Goal: Task Accomplishment & Management: Complete application form

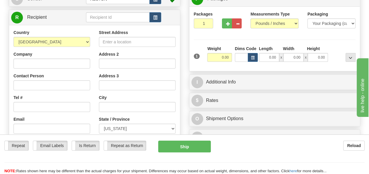
scroll to position [88, 0]
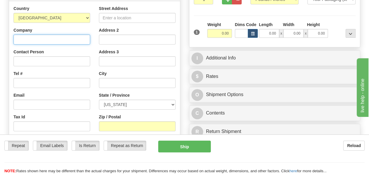
click at [53, 40] on input "Company" at bounding box center [51, 40] width 77 height 10
type input "Technical Diagnostic Services, LLC"
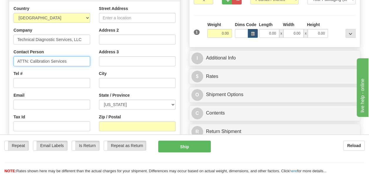
type input "ATTN: Calibration Services"
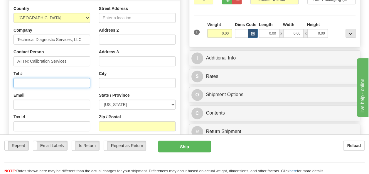
click at [36, 81] on input "Tel #" at bounding box center [51, 83] width 77 height 10
type input "8"
type input "[PHONE_NUMBER]"
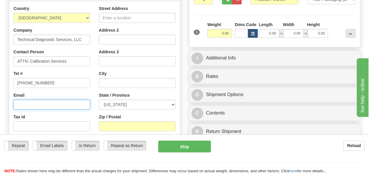
click at [41, 103] on input "Email" at bounding box center [51, 105] width 77 height 10
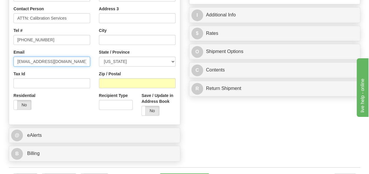
scroll to position [59, 0]
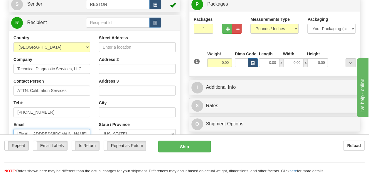
type input "[EMAIL_ADDRESS][DOMAIN_NAME]"
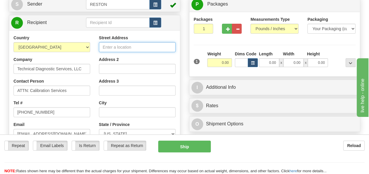
click at [133, 51] on input "Street Address" at bounding box center [137, 47] width 77 height 10
type input "4300 [PERSON_NAME]"
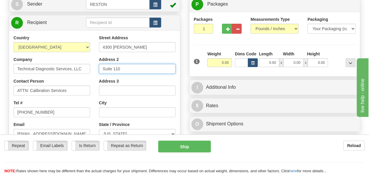
type input "Suite 110"
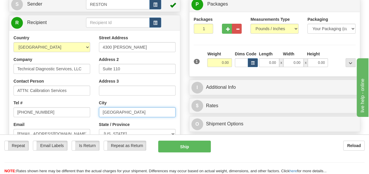
type input "[GEOGRAPHIC_DATA]"
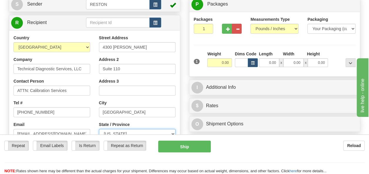
select select "[GEOGRAPHIC_DATA]"
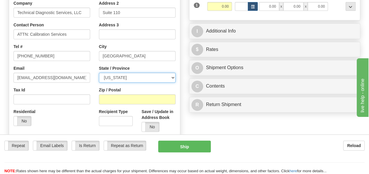
scroll to position [117, 0]
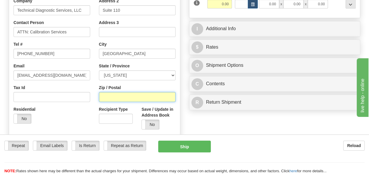
click at [129, 95] on input "Zip / Postal" at bounding box center [137, 97] width 77 height 10
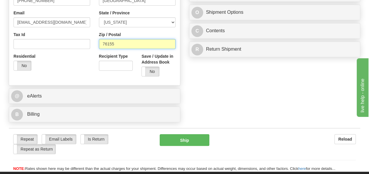
scroll to position [176, 0]
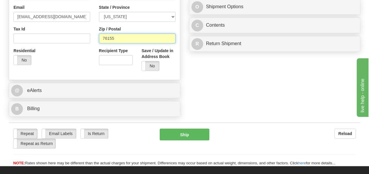
type input "76155"
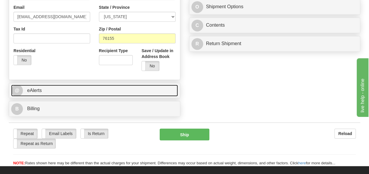
click at [47, 93] on link "@ eAlerts" at bounding box center [94, 91] width 167 height 12
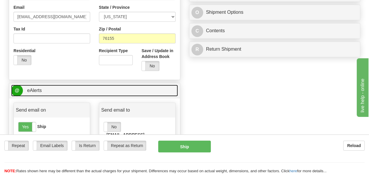
scroll to position [235, 0]
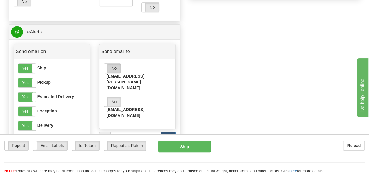
click at [110, 68] on label "No" at bounding box center [112, 68] width 17 height 9
click at [109, 97] on label "No" at bounding box center [112, 101] width 17 height 9
click at [122, 132] on input "email" at bounding box center [135, 137] width 50 height 10
paste input "[EMAIL_ADDRESS][DOMAIN_NAME]"
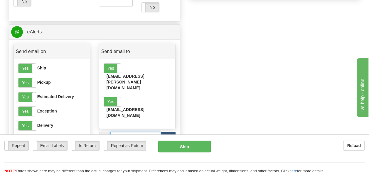
type input "[EMAIL_ADDRESS][DOMAIN_NAME]"
click at [174, 132] on button "Add" at bounding box center [167, 137] width 15 height 10
click at [106, 125] on span at bounding box center [104, 129] width 8 height 9
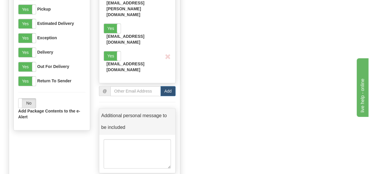
scroll to position [293, 0]
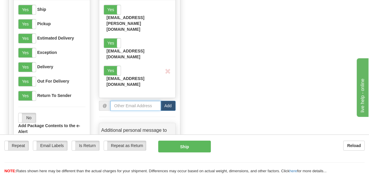
click at [122, 101] on input "email" at bounding box center [135, 106] width 50 height 10
paste input "[EMAIL_ADDRESS][PERSON_NAME][DOMAIN_NAME]"
type input "[EMAIL_ADDRESS][PERSON_NAME][DOMAIN_NAME]"
click at [171, 101] on button "Add" at bounding box center [167, 106] width 15 height 10
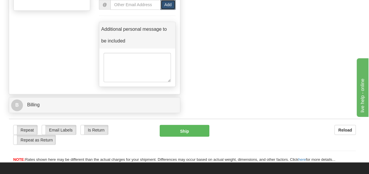
scroll to position [440, 0]
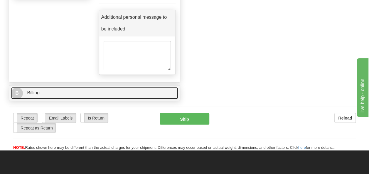
click at [109, 87] on link "B Billing" at bounding box center [94, 93] width 167 height 12
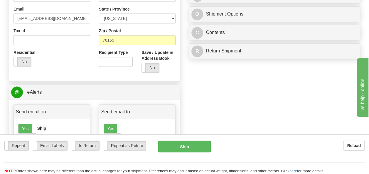
scroll to position [29, 0]
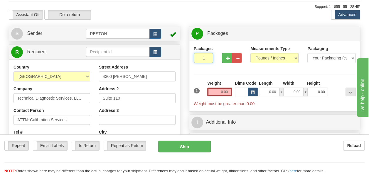
click at [204, 58] on input "1" at bounding box center [204, 58] width 20 height 10
click at [206, 57] on input "2" at bounding box center [204, 58] width 20 height 10
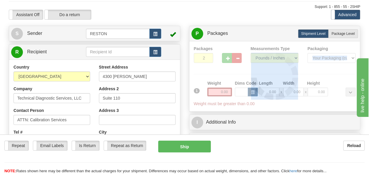
click at [206, 57] on div at bounding box center [275, 76] width 162 height 61
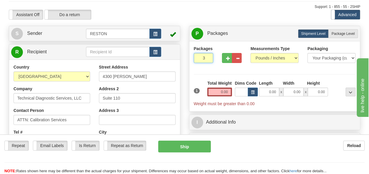
click at [206, 57] on input "3" at bounding box center [204, 58] width 20 height 10
type input "4"
click at [206, 57] on input "4" at bounding box center [204, 58] width 20 height 10
click at [222, 92] on input "0.00" at bounding box center [219, 92] width 25 height 9
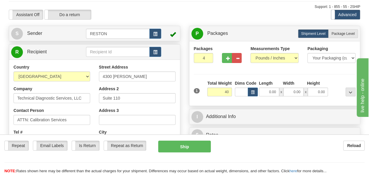
type input "40.00"
click at [217, 67] on div at bounding box center [231, 57] width 28 height 23
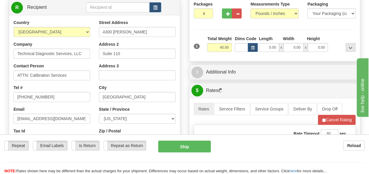
scroll to position [88, 0]
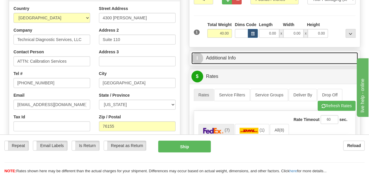
click at [221, 60] on link "I Additional Info" at bounding box center [274, 58] width 167 height 12
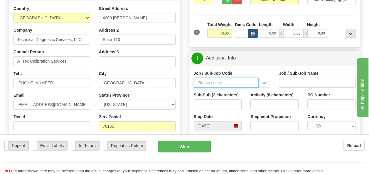
click at [213, 84] on input "Job / Sub-Job Code" at bounding box center [226, 83] width 65 height 10
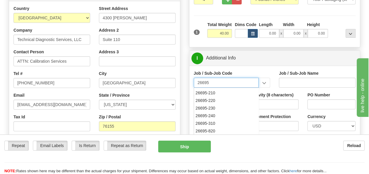
scroll to position [29, 0]
click at [218, 116] on div "26695-240" at bounding box center [225, 116] width 60 height 6
type input "26695-240"
type input "COPPERTON SOLAR PROJECT - MATERIAL"
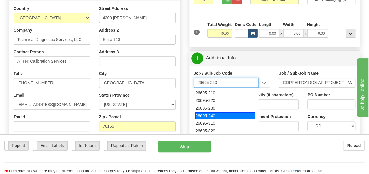
type input "26695-240"
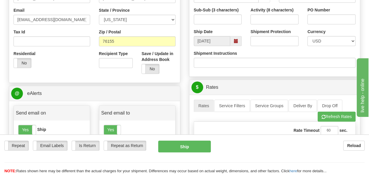
scroll to position [117, 0]
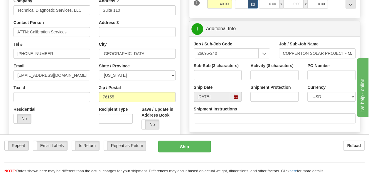
click at [278, 125] on div "Shipment Instructions" at bounding box center [274, 117] width 171 height 22
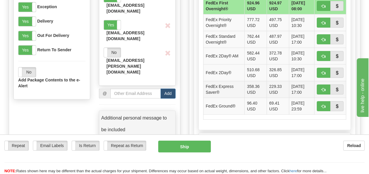
scroll to position [352, 0]
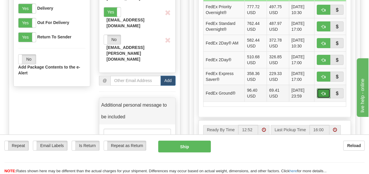
click at [324, 93] on span "button" at bounding box center [323, 94] width 4 height 4
type input "92"
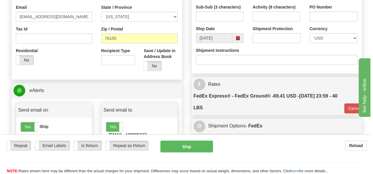
scroll to position [235, 0]
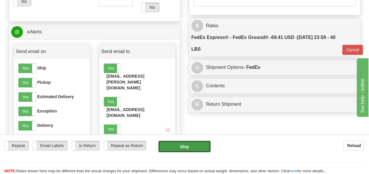
click at [187, 146] on button "Ship" at bounding box center [184, 147] width 53 height 12
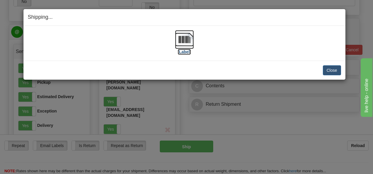
click at [182, 52] on label "[Label]" at bounding box center [184, 52] width 13 height 6
